Goal: Find specific page/section: Find specific page/section

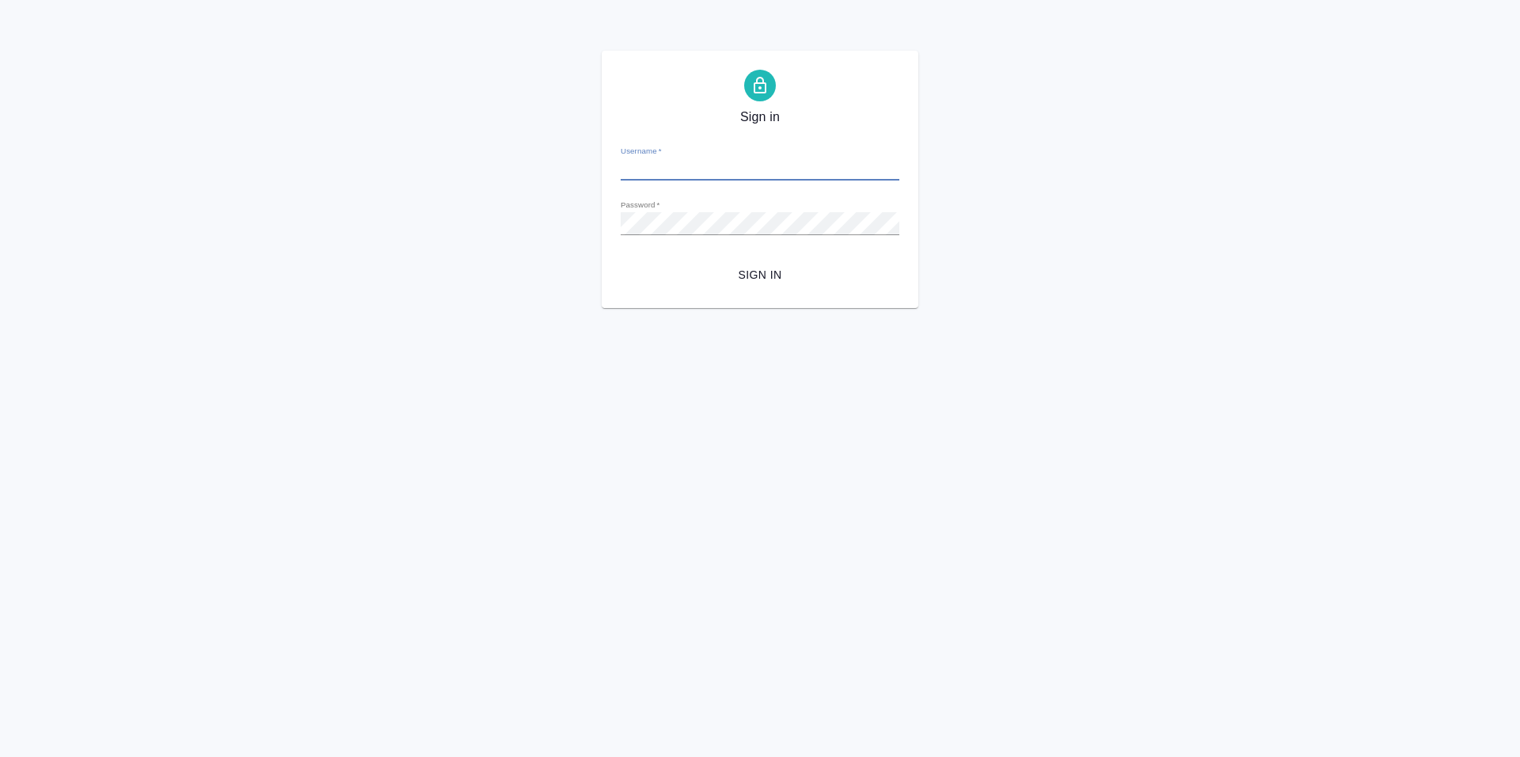
type input "[PERSON_NAME][EMAIL_ADDRESS][DOMAIN_NAME]"
click at [755, 280] on span "Sign in" at bounding box center [759, 275] width 253 height 20
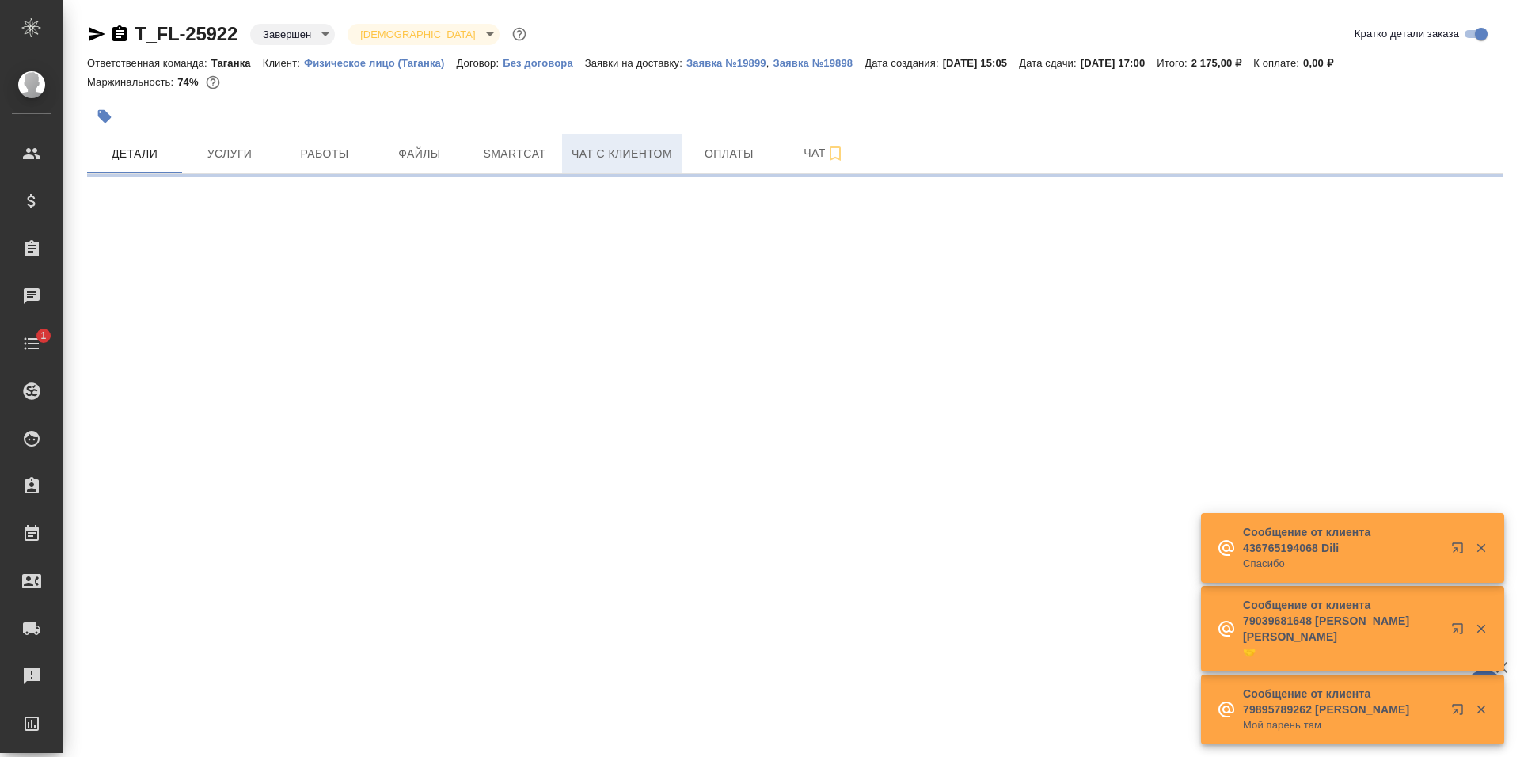
click at [649, 146] on span "Чат с клиентом" at bounding box center [622, 154] width 101 height 20
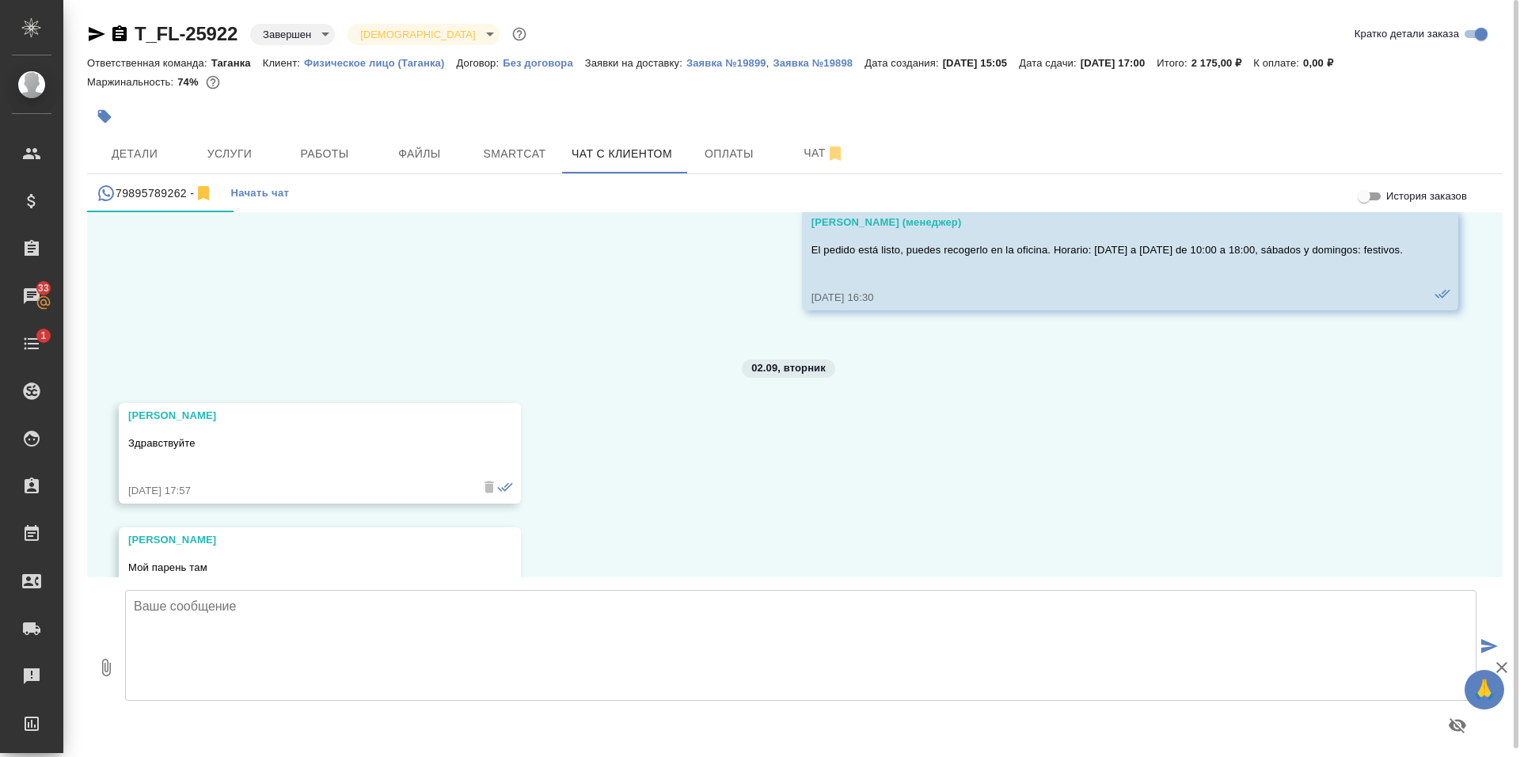
scroll to position [1349, 0]
